Goal: Task Accomplishment & Management: Use online tool/utility

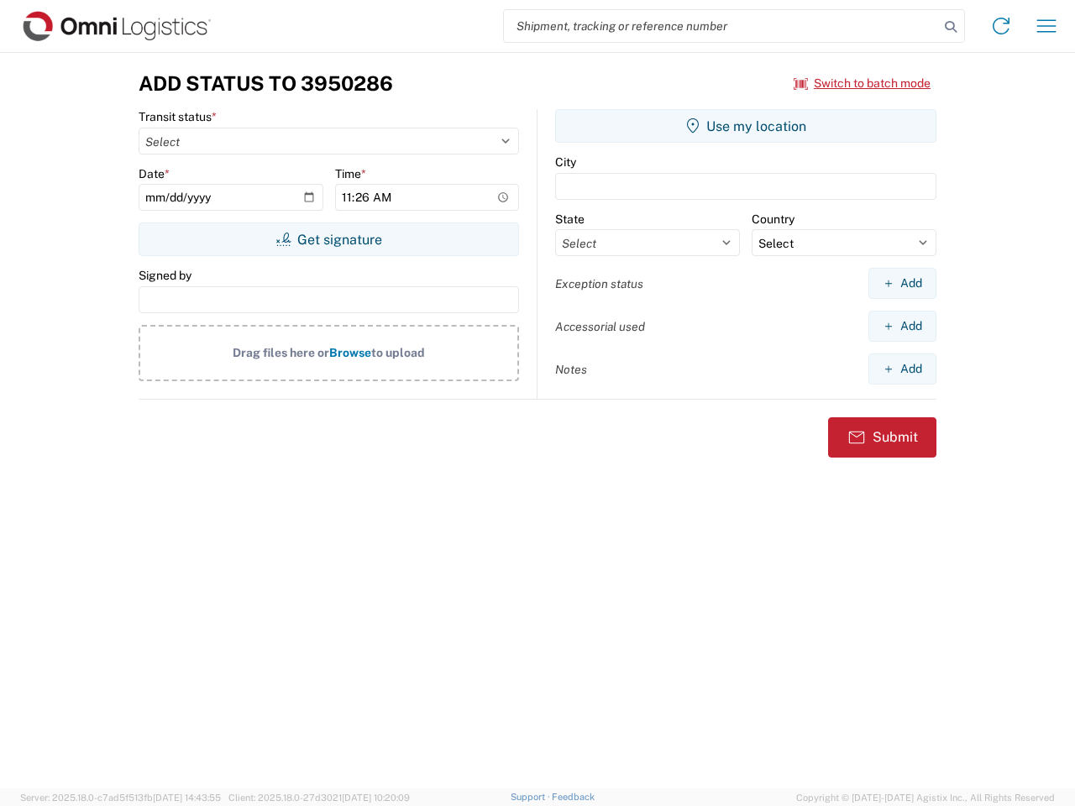
click at [721, 26] on input "search" at bounding box center [721, 26] width 435 height 32
click at [950, 27] on icon at bounding box center [951, 27] width 24 height 24
click at [1001, 26] on icon at bounding box center [1000, 26] width 27 height 27
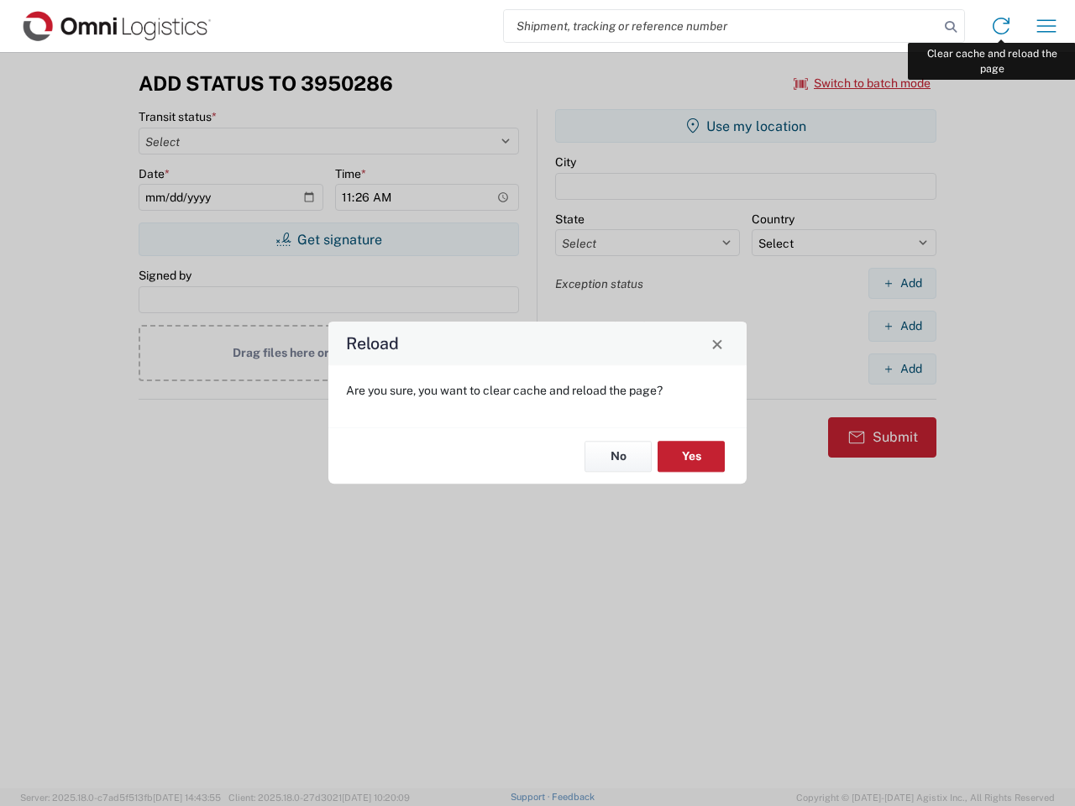
click at [1046, 26] on div "Reload Are you sure, you want to clear cache and reload the page? No Yes" at bounding box center [537, 403] width 1075 height 806
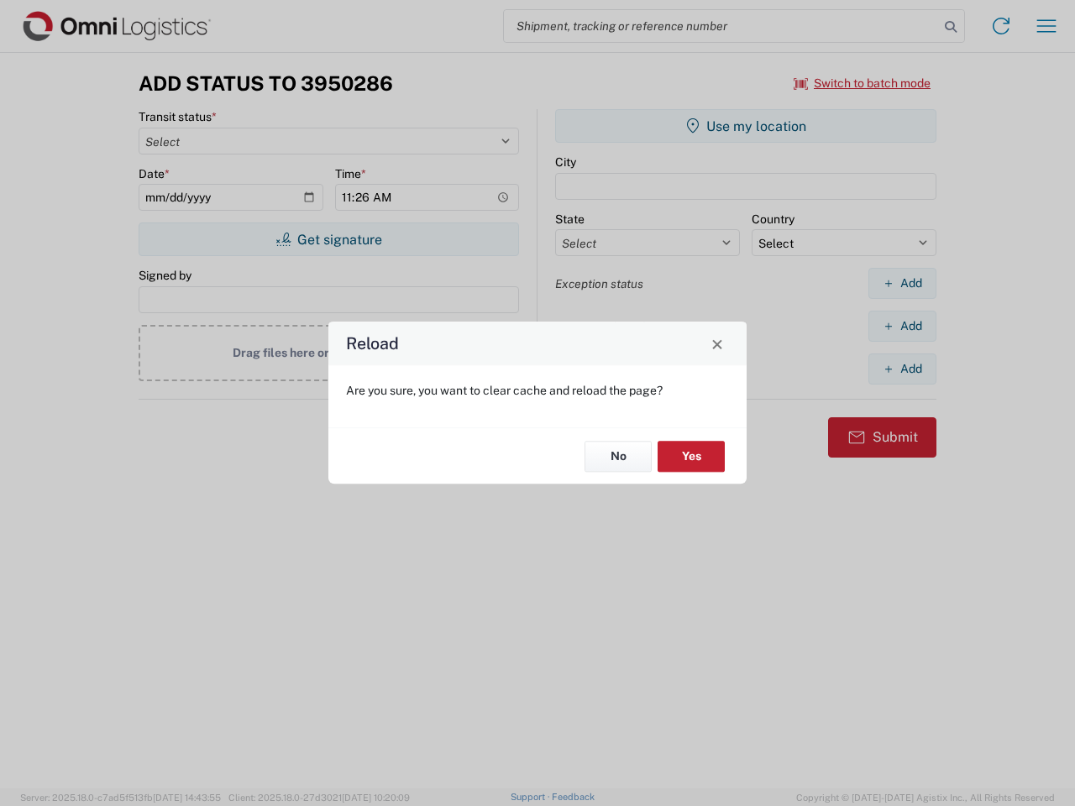
click at [862, 83] on div "Reload Are you sure, you want to clear cache and reload the page? No Yes" at bounding box center [537, 403] width 1075 height 806
click at [328, 239] on div "Reload Are you sure, you want to clear cache and reload the page? No Yes" at bounding box center [537, 403] width 1075 height 806
click at [745, 126] on div "Reload Are you sure, you want to clear cache and reload the page? No Yes" at bounding box center [537, 403] width 1075 height 806
click at [902, 283] on div "Reload Are you sure, you want to clear cache and reload the page? No Yes" at bounding box center [537, 403] width 1075 height 806
click at [902, 326] on div "Reload Are you sure, you want to clear cache and reload the page? No Yes" at bounding box center [537, 403] width 1075 height 806
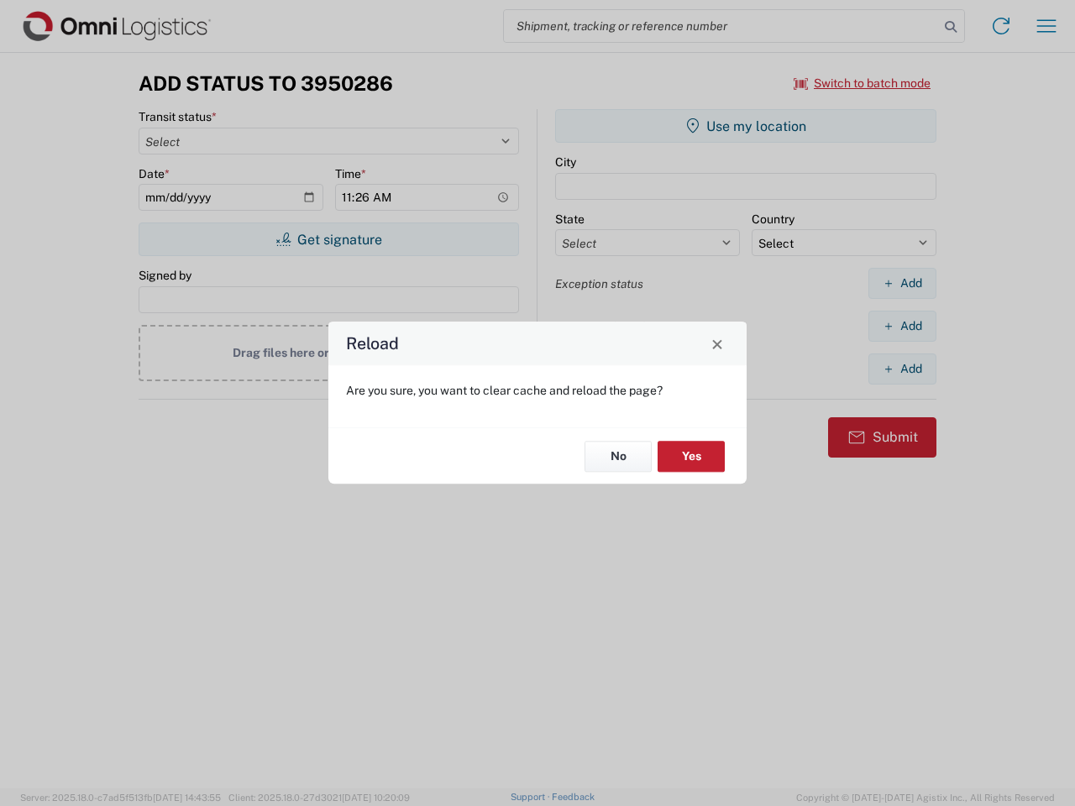
click at [902, 369] on div "Reload Are you sure, you want to clear cache and reload the page? No Yes" at bounding box center [537, 403] width 1075 height 806
